Goal: Task Accomplishment & Management: Manage account settings

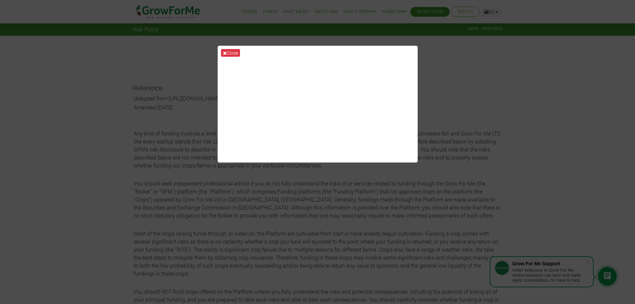
click at [316, 175] on div "Close" at bounding box center [317, 152] width 635 height 304
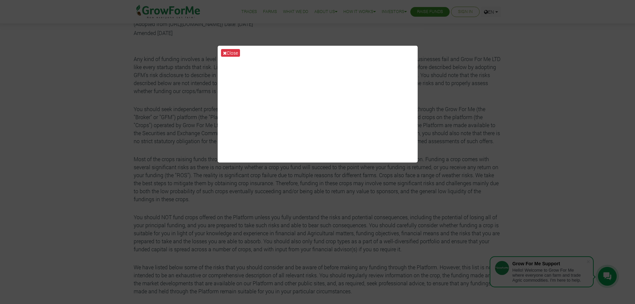
scroll to position [67, 0]
click at [224, 52] on icon at bounding box center [225, 53] width 4 height 5
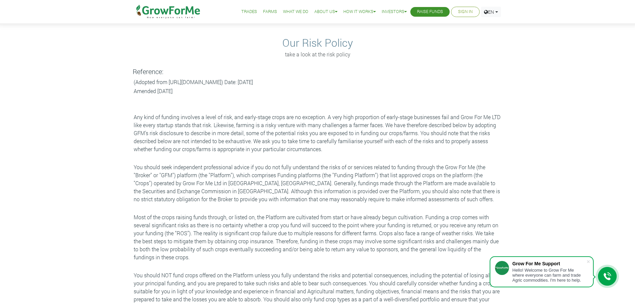
scroll to position [0, 0]
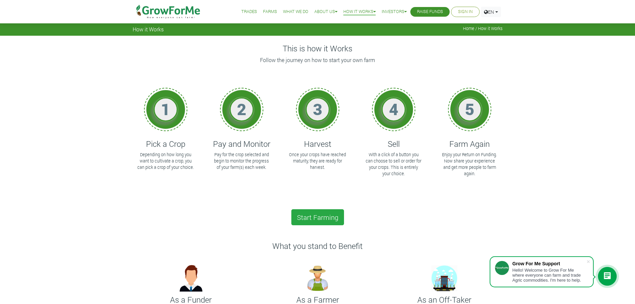
click at [466, 10] on link "Sign In" at bounding box center [465, 11] width 15 height 7
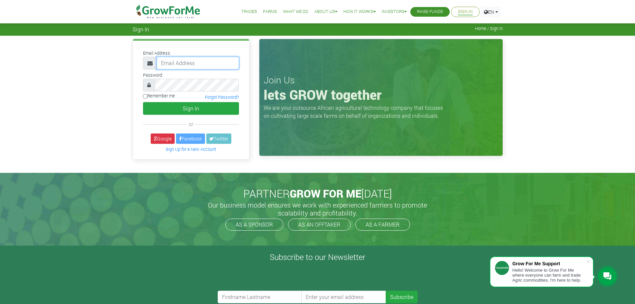
click at [199, 62] on input "email" at bounding box center [198, 63] width 82 height 13
type input "tatiannalindsay16@gmail.com"
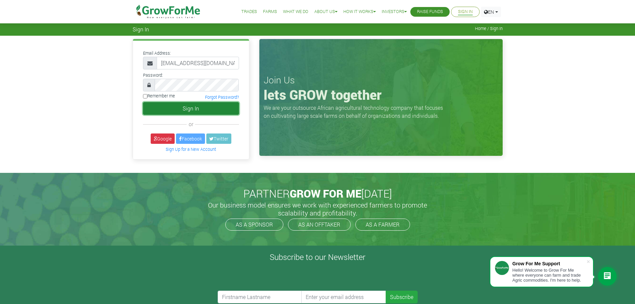
click at [213, 108] on button "Sign In" at bounding box center [191, 108] width 96 height 13
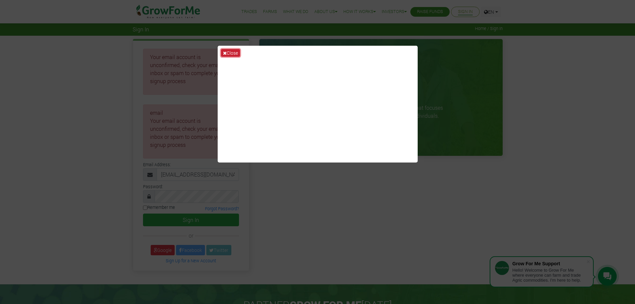
click at [233, 54] on button "Close" at bounding box center [230, 53] width 19 height 8
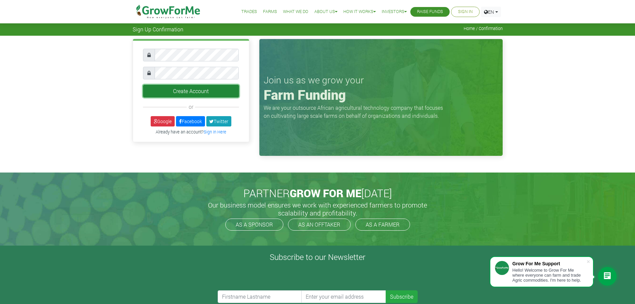
drag, startPoint x: 193, startPoint y: 85, endPoint x: 192, endPoint y: 90, distance: 5.3
click at [193, 88] on button "Create Account" at bounding box center [191, 91] width 96 height 13
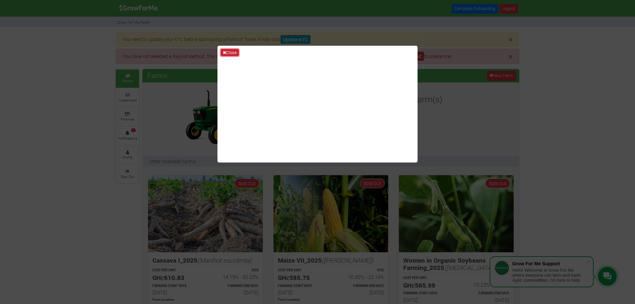
click at [229, 50] on button "Close" at bounding box center [230, 52] width 18 height 7
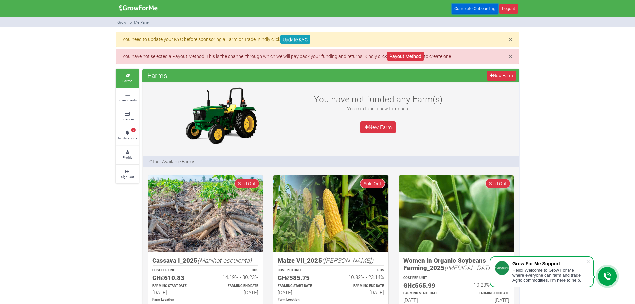
click at [465, 7] on link "Complete Onboarding" at bounding box center [475, 9] width 47 height 10
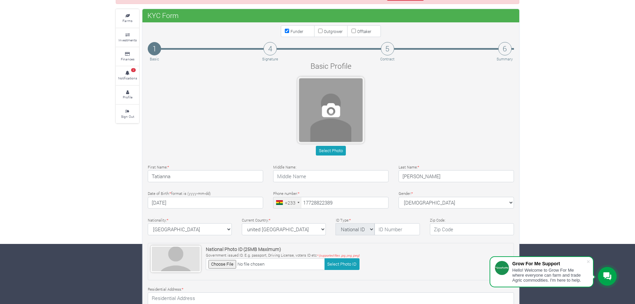
scroll to position [67, 0]
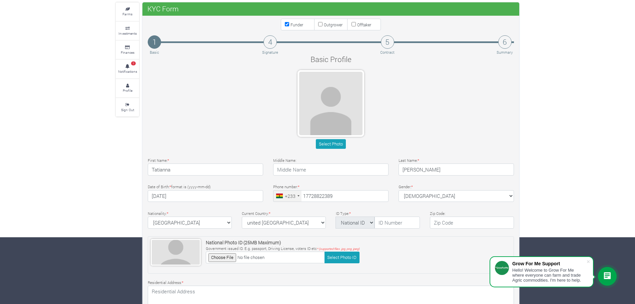
click at [298, 195] on div at bounding box center [299, 195] width 2 height 1
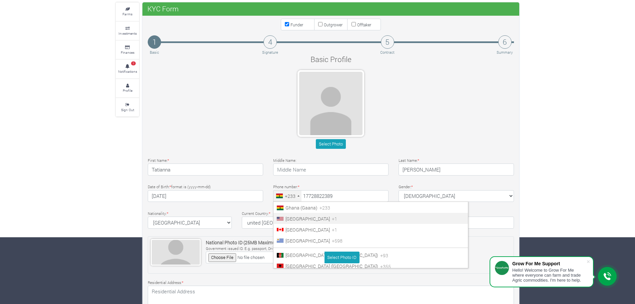
click at [302, 216] on span "United States" at bounding box center [308, 218] width 44 height 6
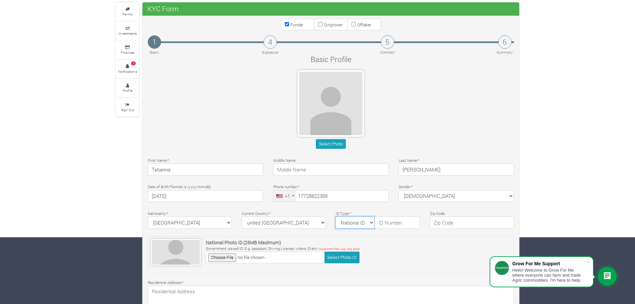
click at [371, 223] on select "National ID Ghana ID Passport Drivers" at bounding box center [355, 222] width 39 height 12
click at [369, 223] on select "National ID Ghana ID Passport Drivers" at bounding box center [355, 222] width 39 height 12
click at [392, 222] on input "text" at bounding box center [397, 222] width 45 height 12
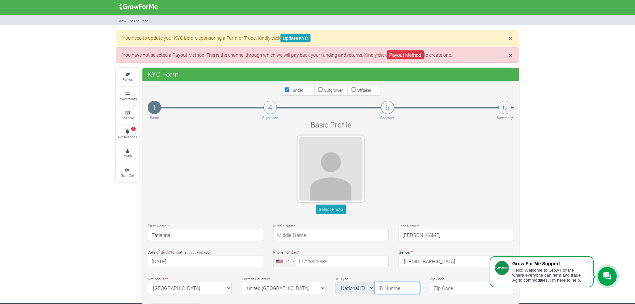
scroll to position [0, 0]
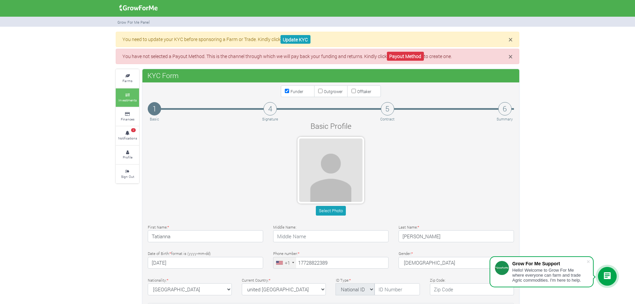
click at [128, 94] on icon at bounding box center [127, 94] width 20 height 3
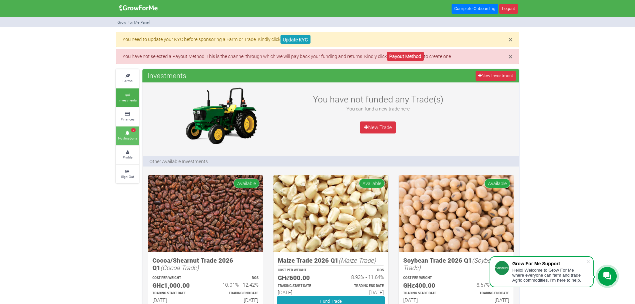
click at [129, 135] on link "2 Notifications" at bounding box center [127, 135] width 23 height 18
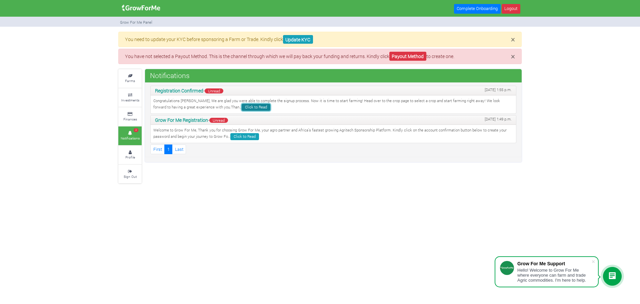
click at [242, 105] on link "Click to Read" at bounding box center [256, 107] width 29 height 7
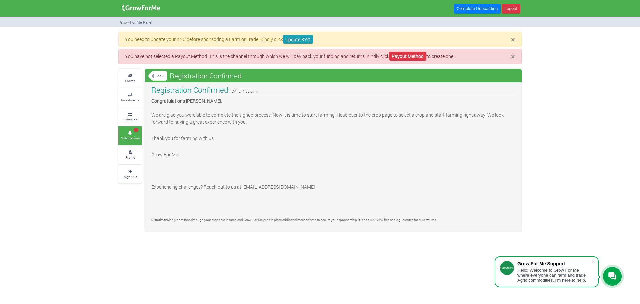
click at [154, 75] on icon at bounding box center [153, 76] width 3 height 4
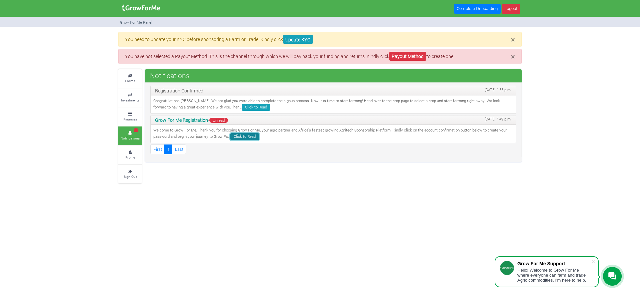
click at [255, 136] on link "Click to Read" at bounding box center [244, 136] width 29 height 7
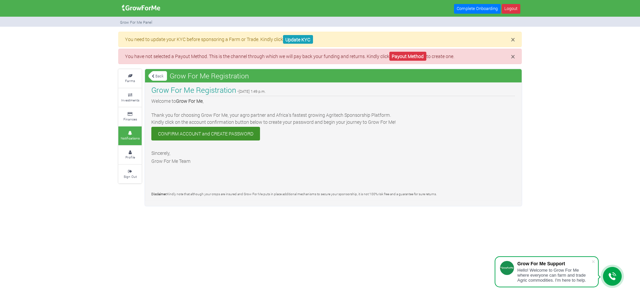
click at [157, 76] on link "Back" at bounding box center [157, 75] width 19 height 11
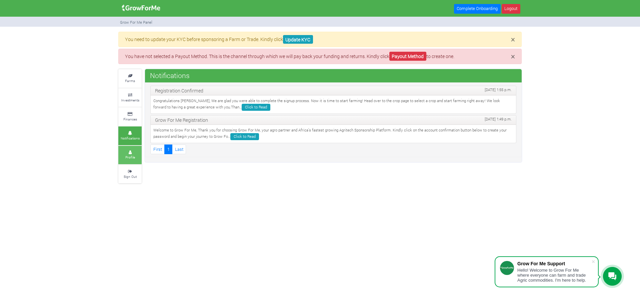
click at [131, 154] on link "Profile" at bounding box center [129, 155] width 23 height 18
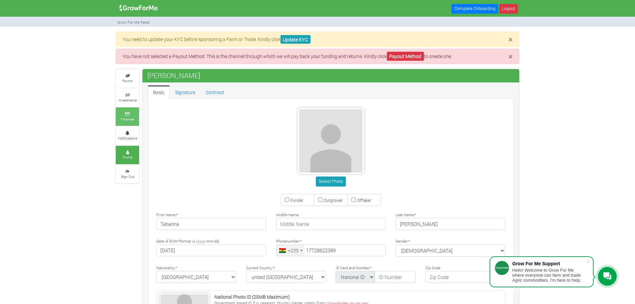
click at [128, 116] on link "Finances" at bounding box center [127, 116] width 23 height 18
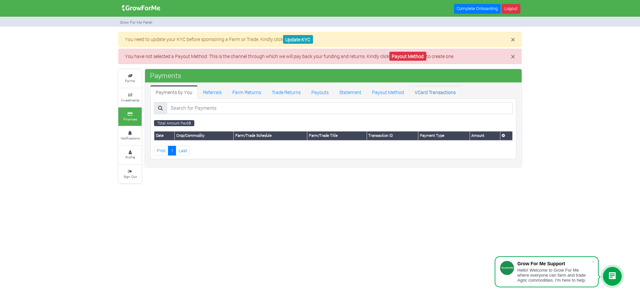
click at [430, 93] on link "VCard Transactions" at bounding box center [436, 91] width 52 height 13
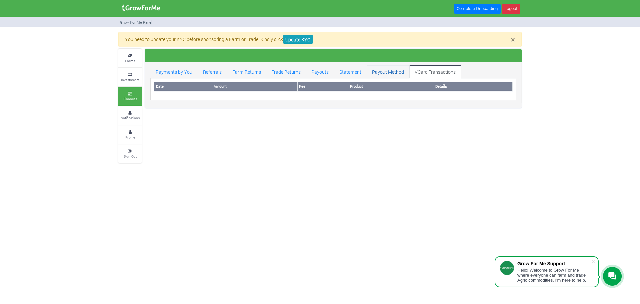
click at [383, 72] on link "Payout Method" at bounding box center [388, 71] width 43 height 13
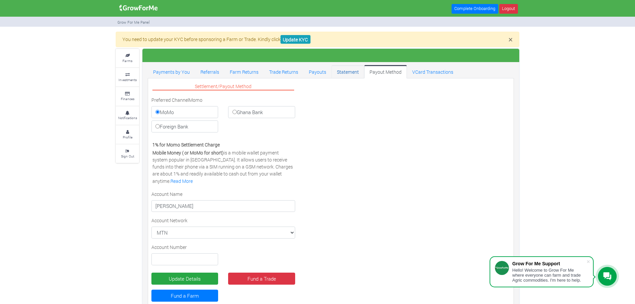
click at [352, 71] on link "Statement" at bounding box center [348, 71] width 33 height 13
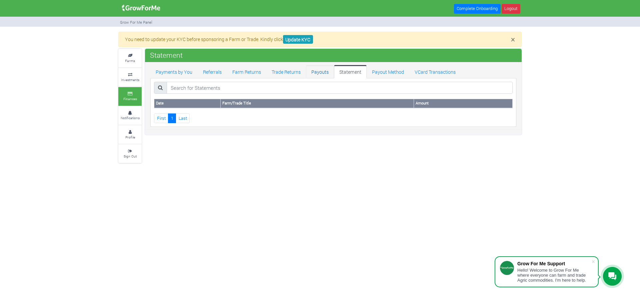
click at [320, 74] on link "Payouts" at bounding box center [320, 71] width 28 height 13
click at [284, 74] on link "Trade Returns" at bounding box center [286, 71] width 40 height 13
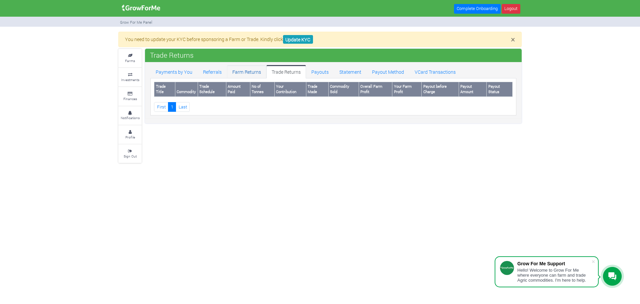
click at [251, 72] on link "Farm Returns" at bounding box center [246, 71] width 39 height 13
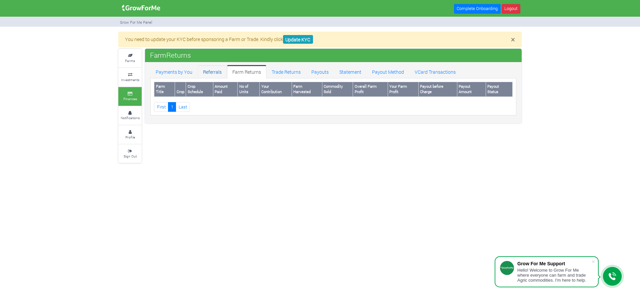
click at [212, 73] on link "Referrals" at bounding box center [212, 71] width 29 height 13
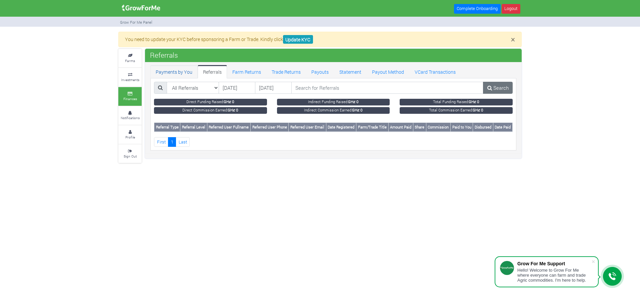
click at [183, 73] on link "Payments by You" at bounding box center [173, 71] width 47 height 13
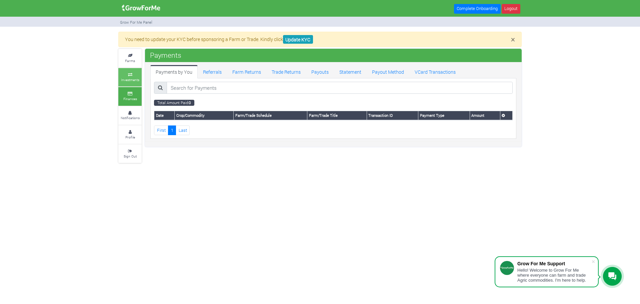
click at [128, 78] on small "Investments" at bounding box center [130, 79] width 18 height 5
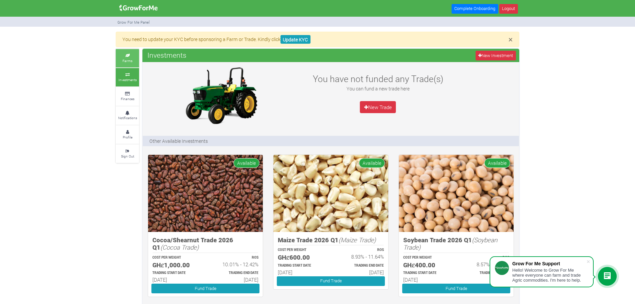
click at [130, 56] on icon at bounding box center [127, 55] width 20 height 3
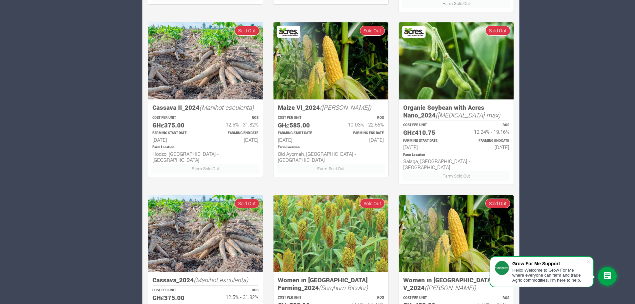
scroll to position [372, 0]
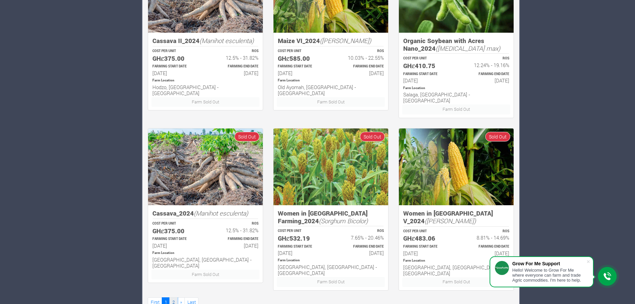
click at [175, 297] on link "2" at bounding box center [173, 302] width 8 height 10
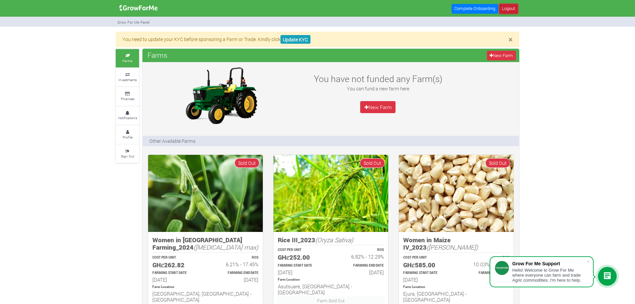
click at [511, 7] on link "Logout" at bounding box center [508, 9] width 19 height 10
